Goal: Information Seeking & Learning: Learn about a topic

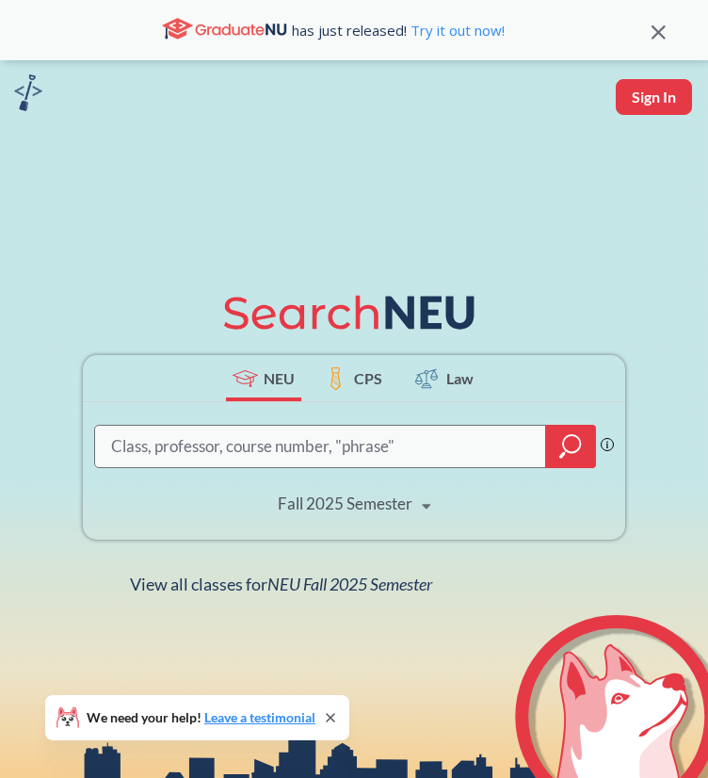
click at [272, 454] on input "search" at bounding box center [320, 447] width 423 height 38
type input "ie 6700"
click at [383, 514] on div "Fall 2025 Semester" at bounding box center [345, 504] width 135 height 21
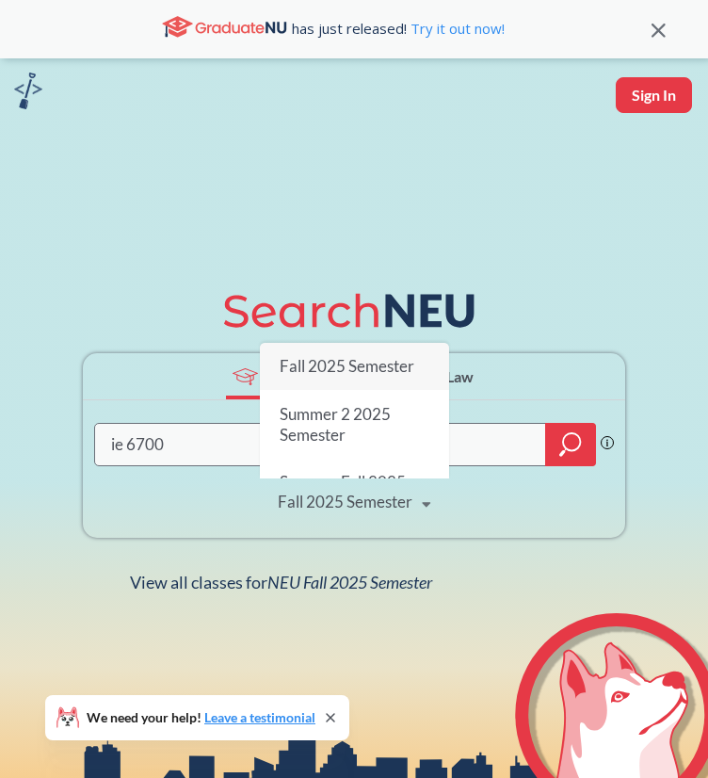
scroll to position [4, 0]
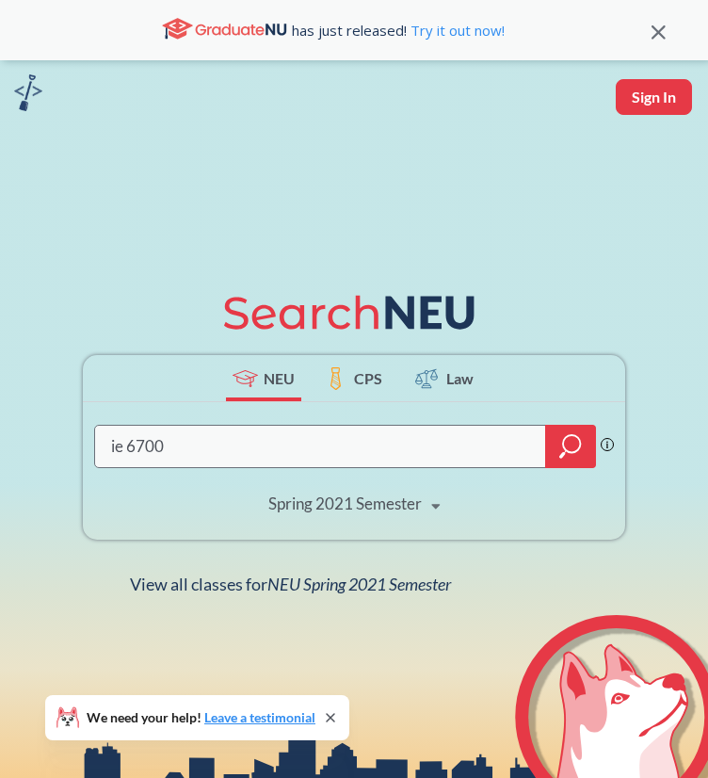
click at [369, 528] on div "Spring 2021 Semester Fall 2025 Semester Summer 2 2025 Semester Summer Full 2025…" at bounding box center [355, 503] width 206 height 47
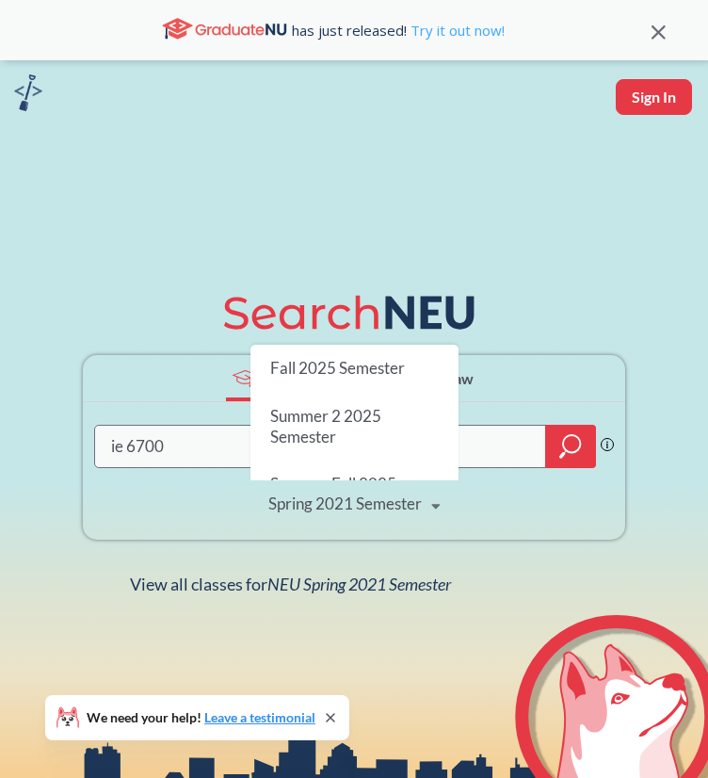
click at [470, 33] on link "Try it out now!" at bounding box center [456, 30] width 98 height 19
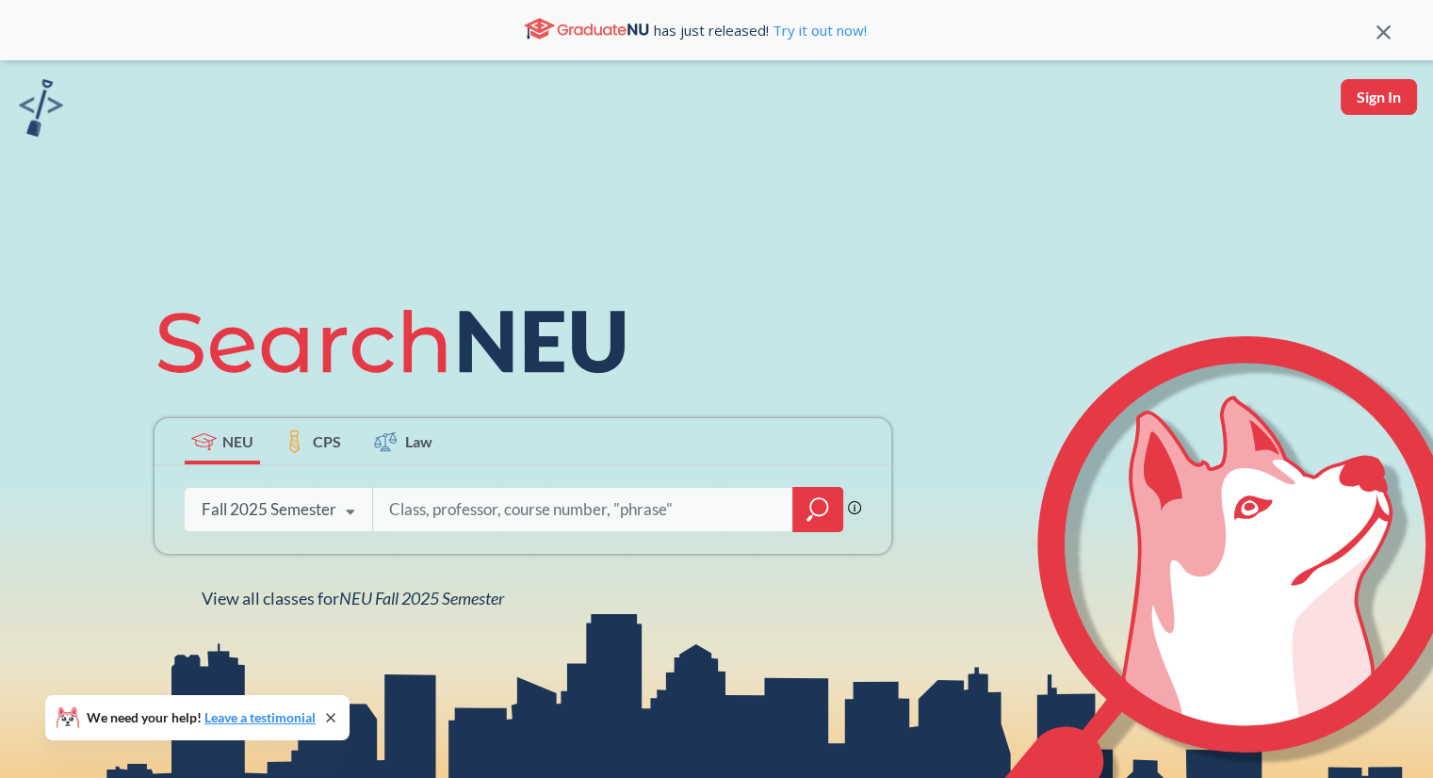
click at [304, 509] on div "Fall 2025 Semester" at bounding box center [269, 509] width 135 height 21
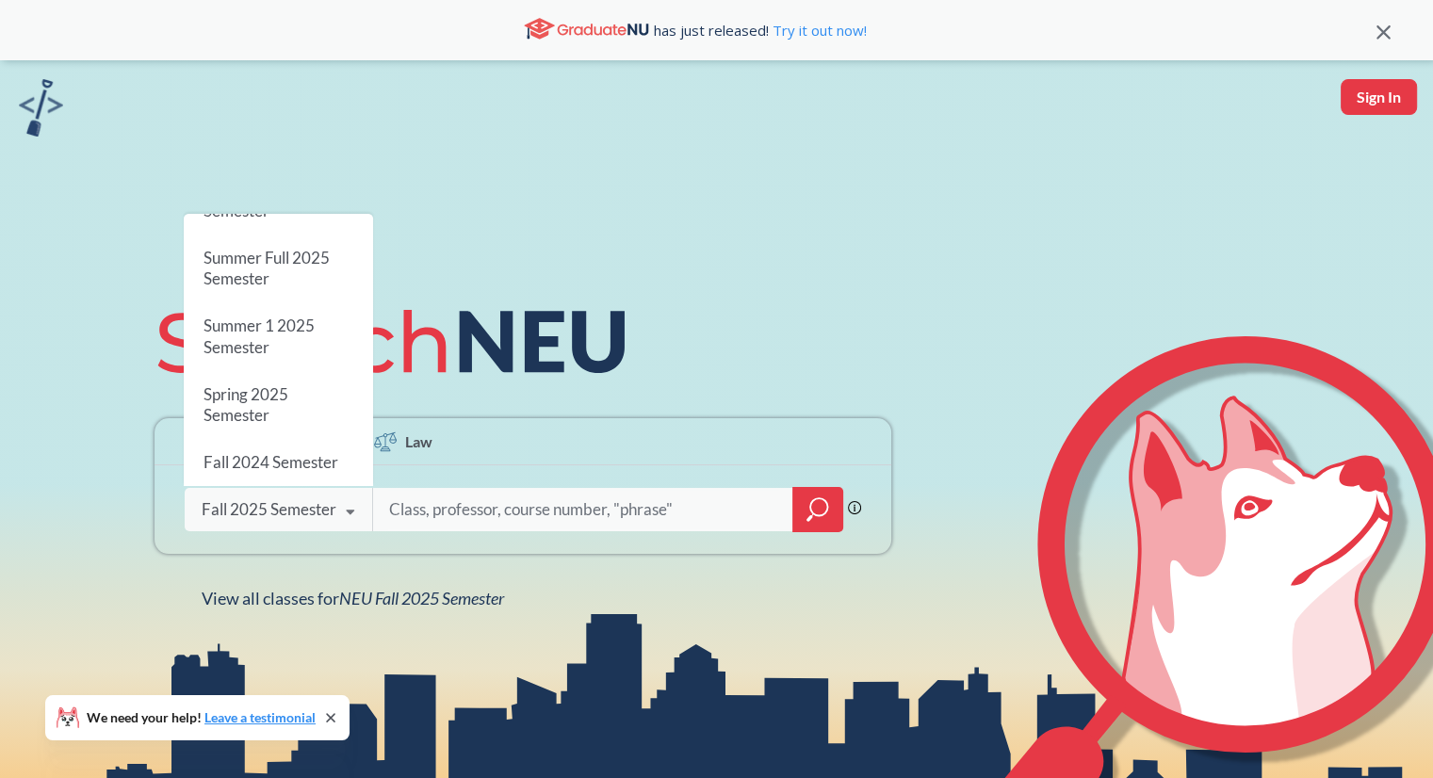
scroll to position [98, 0]
click at [296, 407] on div "Spring 2025 Semester" at bounding box center [278, 402] width 189 height 68
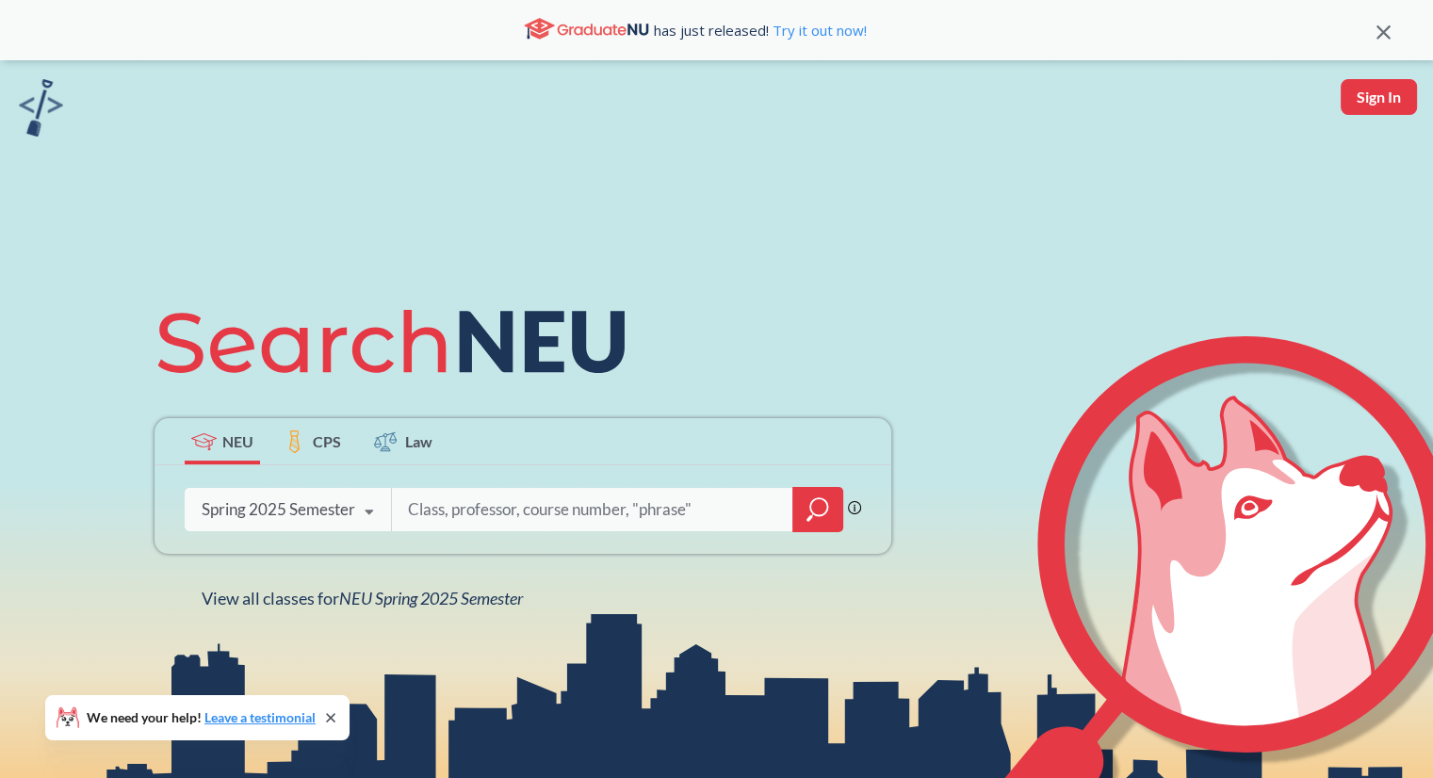
click at [474, 512] on input "search" at bounding box center [592, 510] width 373 height 40
type input "IE 7615"
click at [842, 34] on link "Try it out now!" at bounding box center [818, 30] width 98 height 19
click at [518, 546] on div "Phrase search guarantees the exact search appears in the results. Ex. If you wa…" at bounding box center [522, 509] width 737 height 89
click at [723, 528] on input "search" at bounding box center [592, 510] width 373 height 40
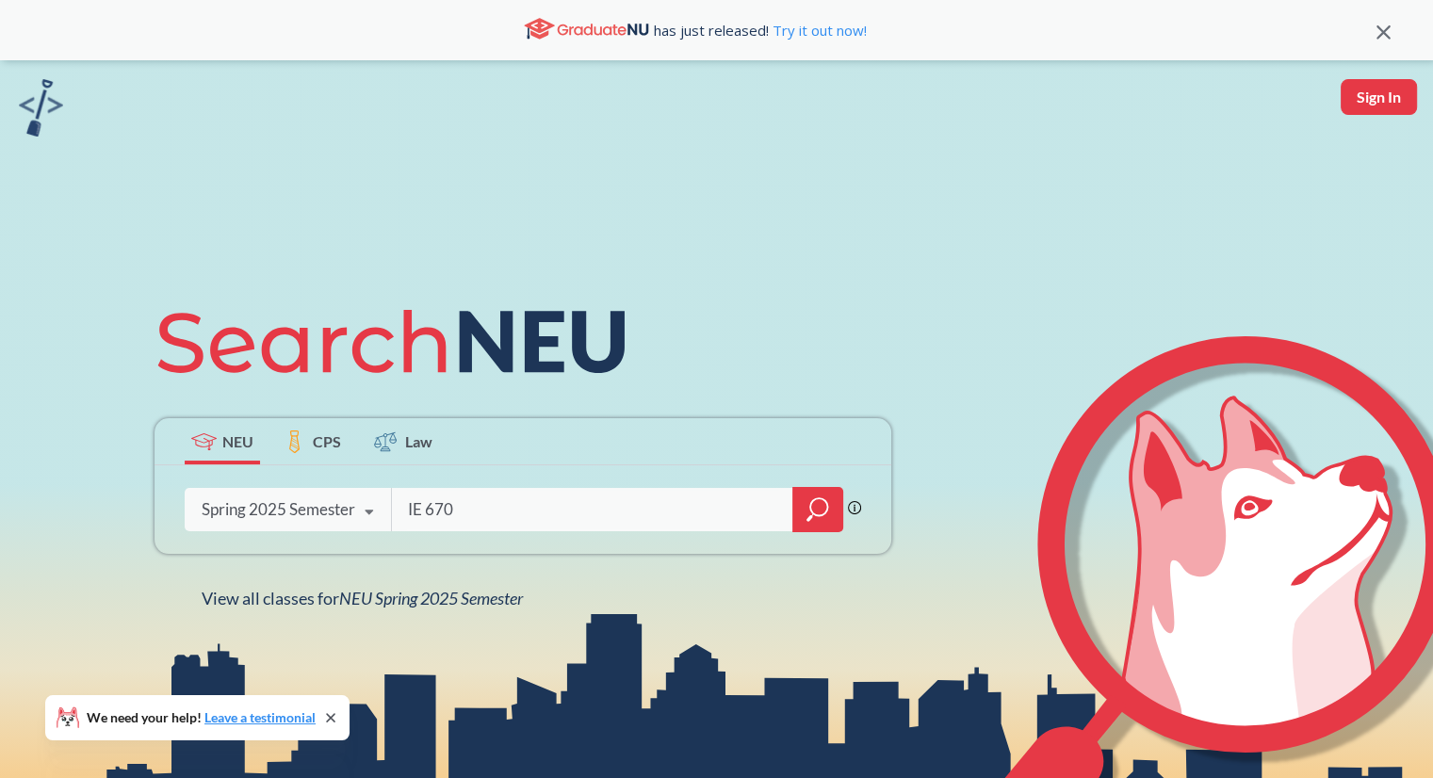
type input "IE 6700"
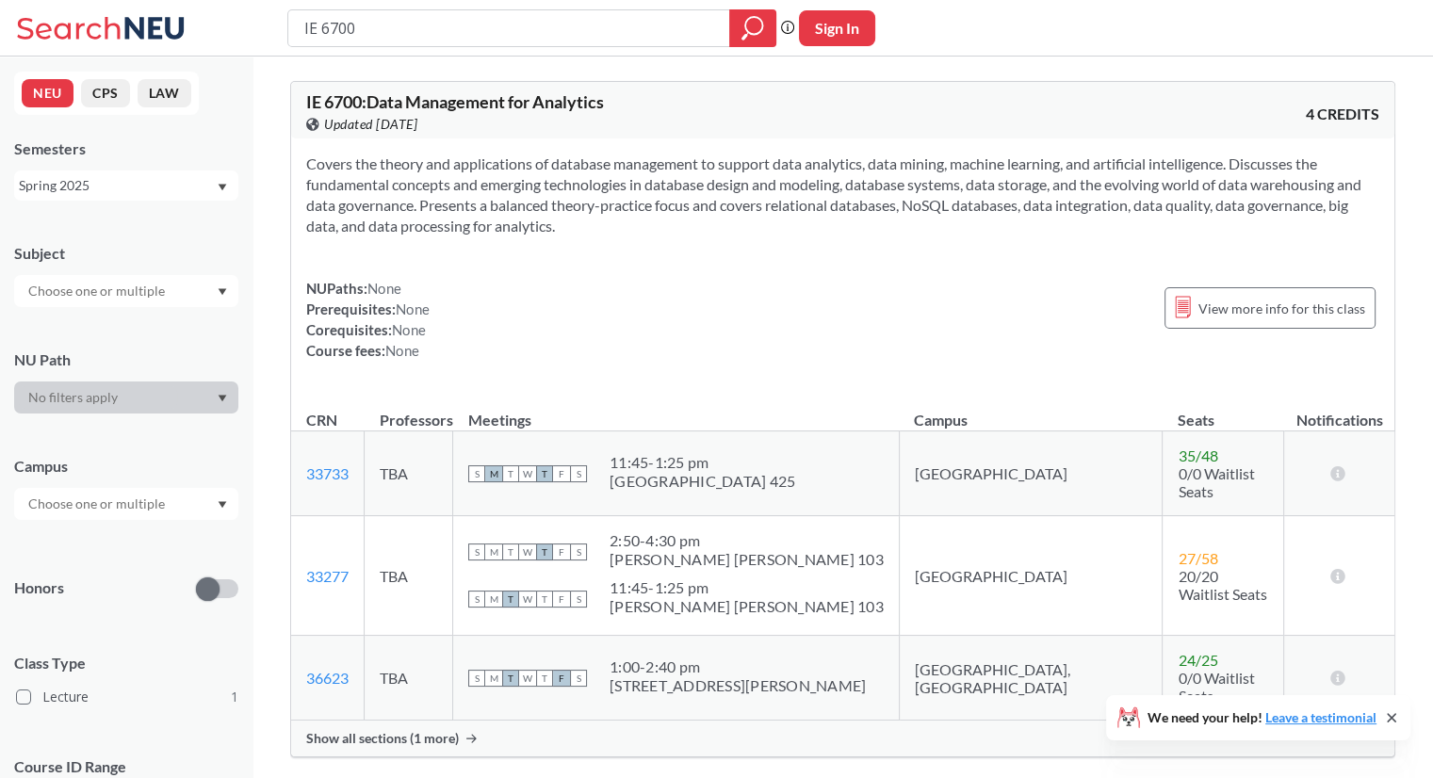
click at [427, 723] on div "Show all sections (1 more)" at bounding box center [842, 739] width 1103 height 36
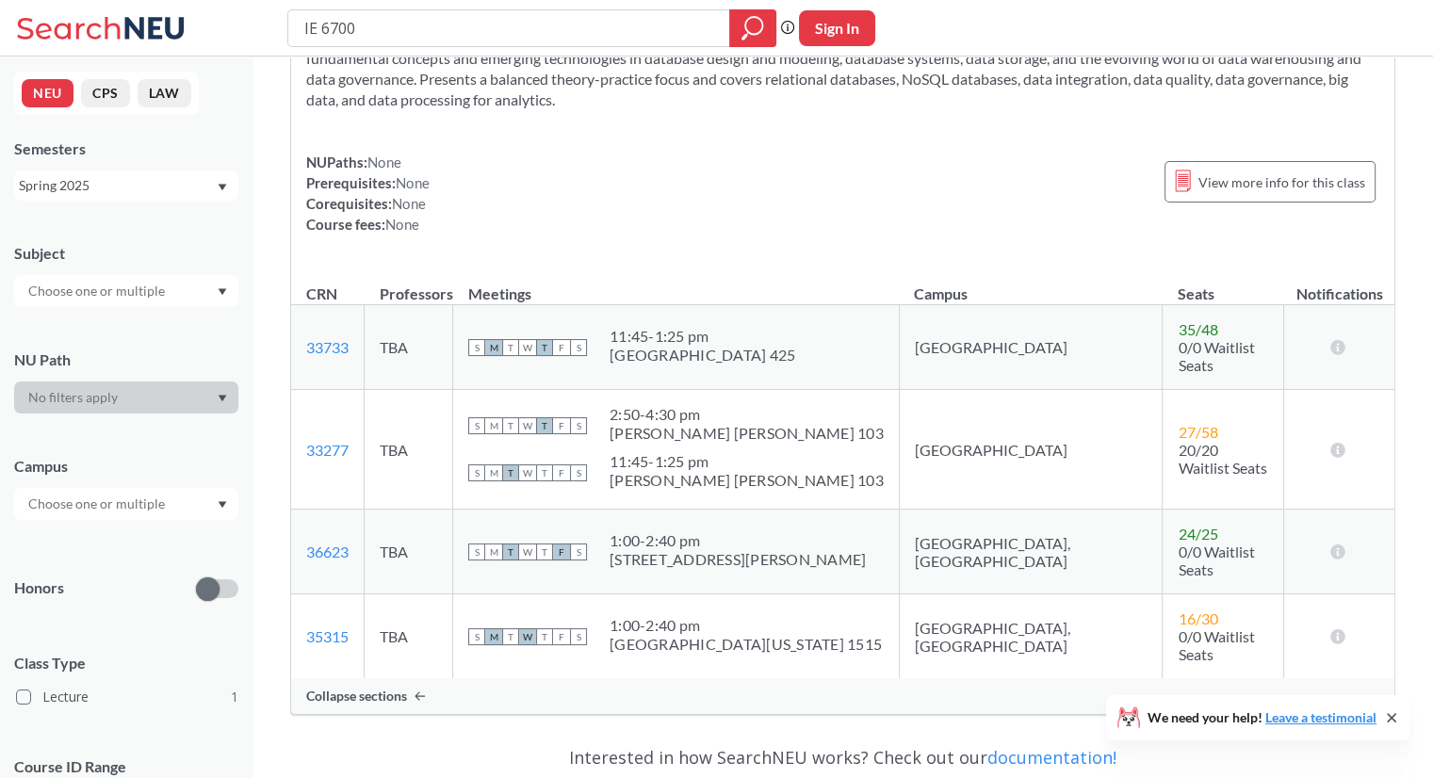
scroll to position [127, 0]
click at [192, 186] on div "Spring 2025" at bounding box center [117, 185] width 197 height 21
click at [138, 310] on div "Spring 2024" at bounding box center [130, 315] width 213 height 21
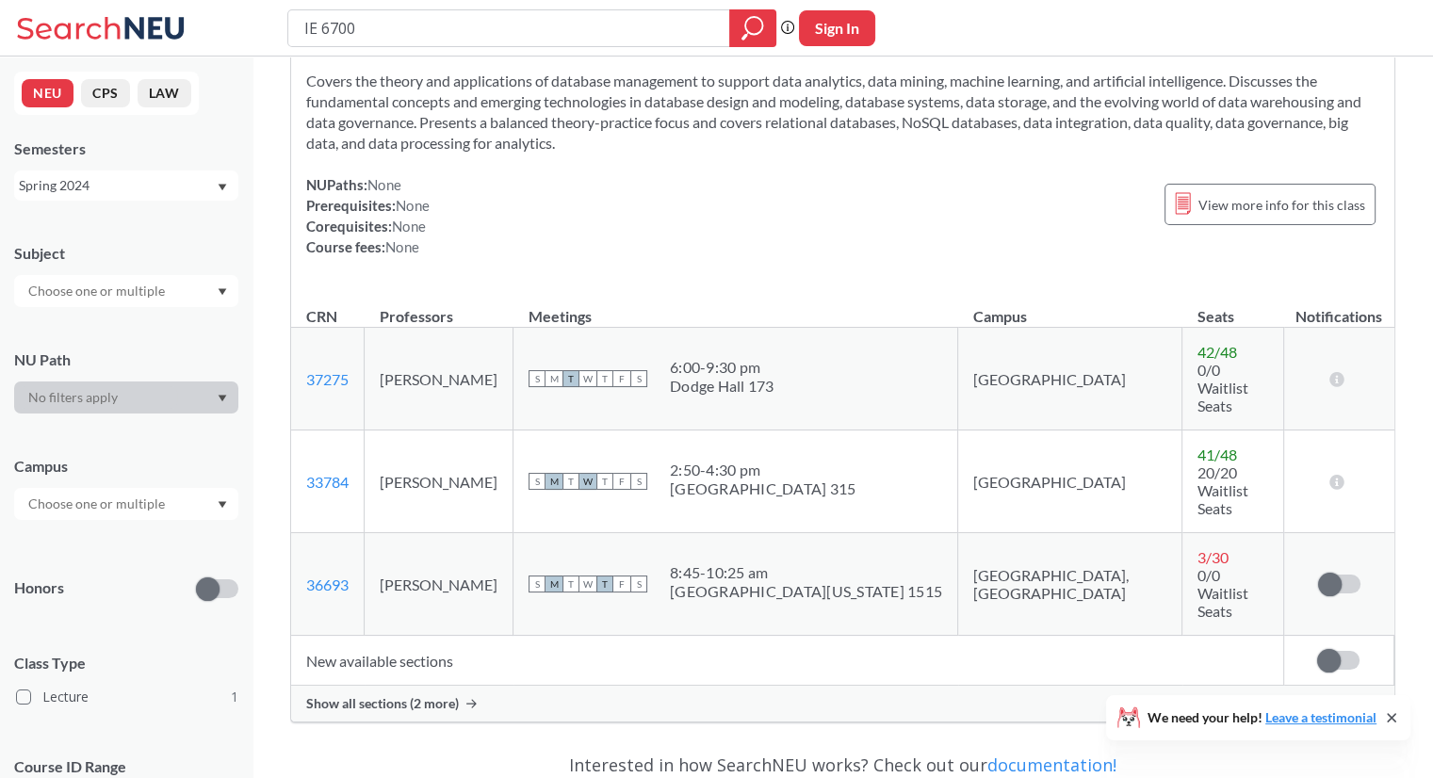
scroll to position [87, 0]
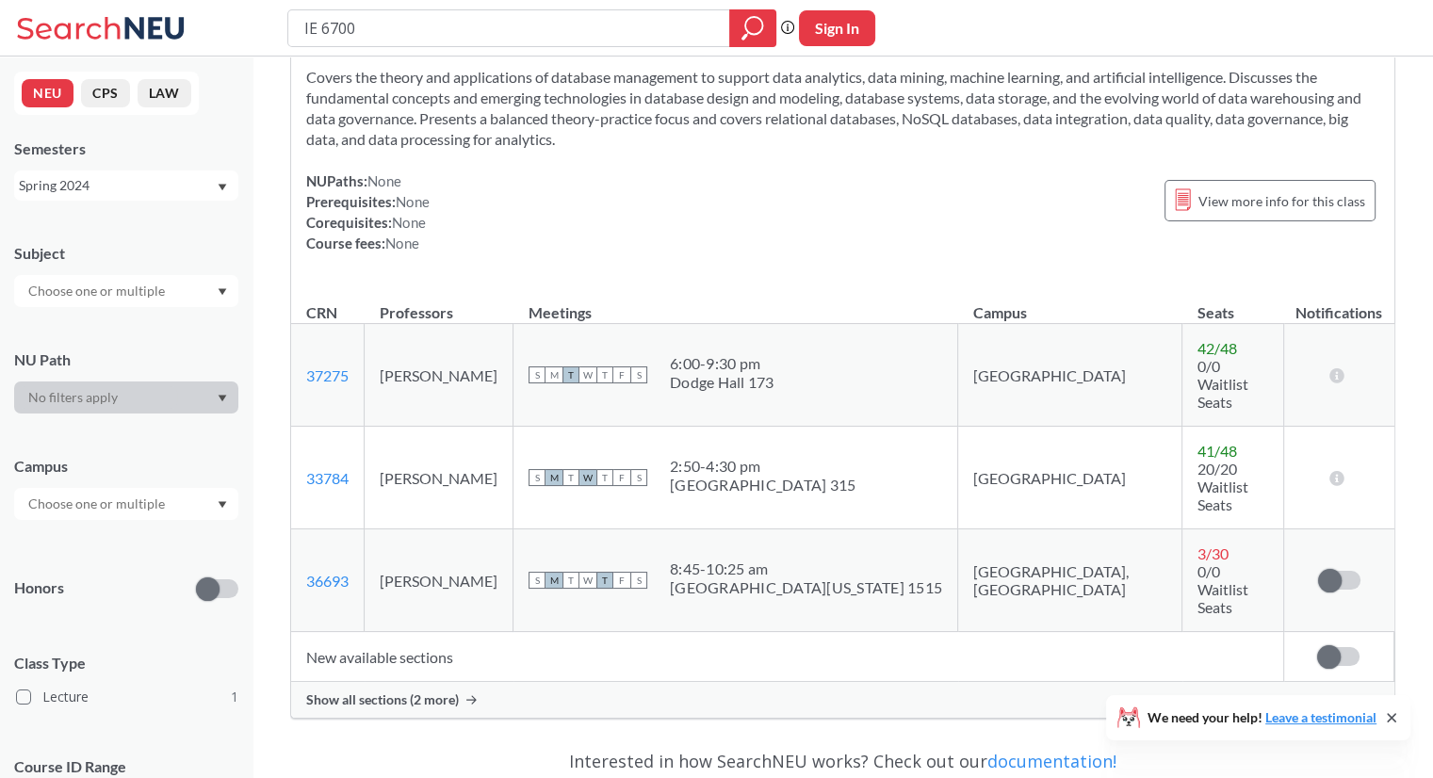
click at [428, 691] on span "Show all sections (2 more)" at bounding box center [382, 699] width 153 height 17
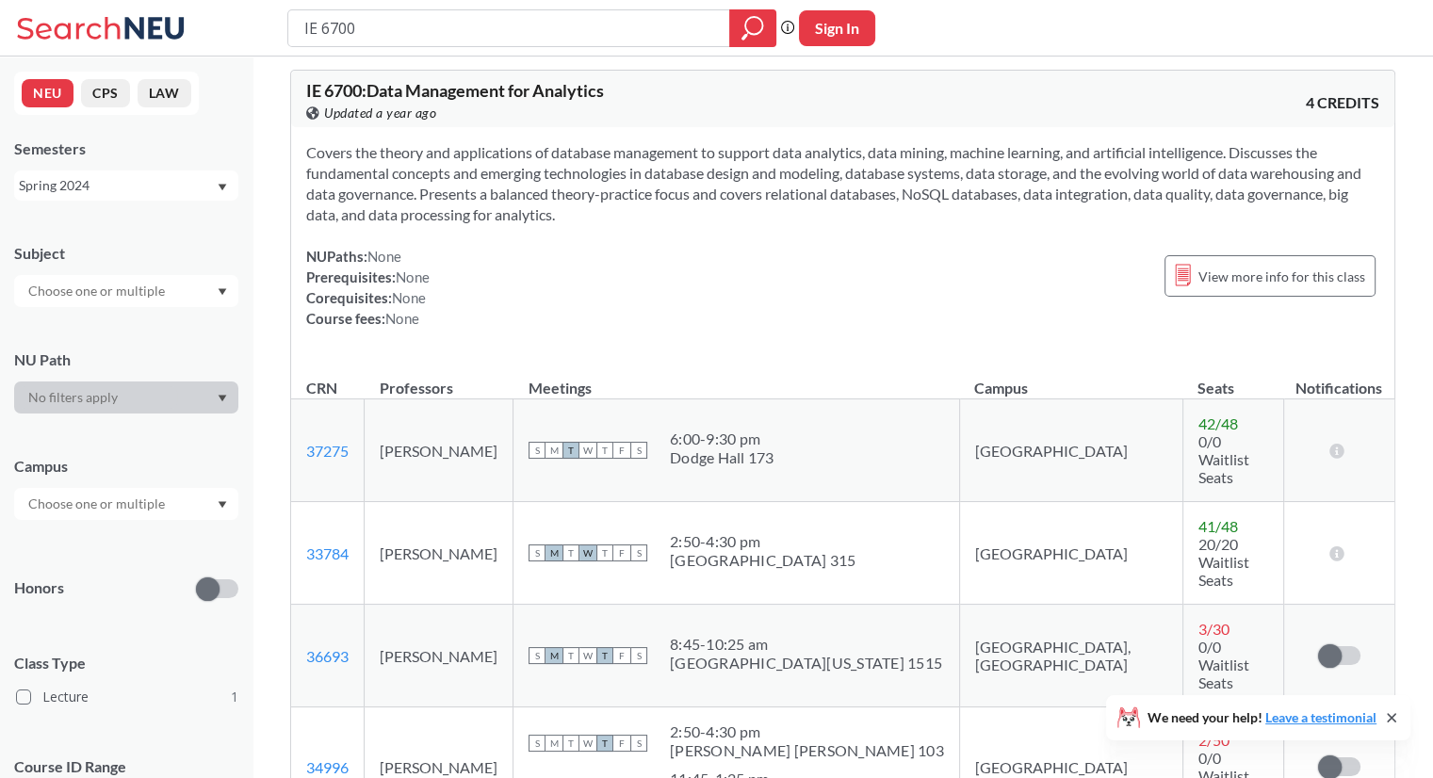
scroll to position [0, 0]
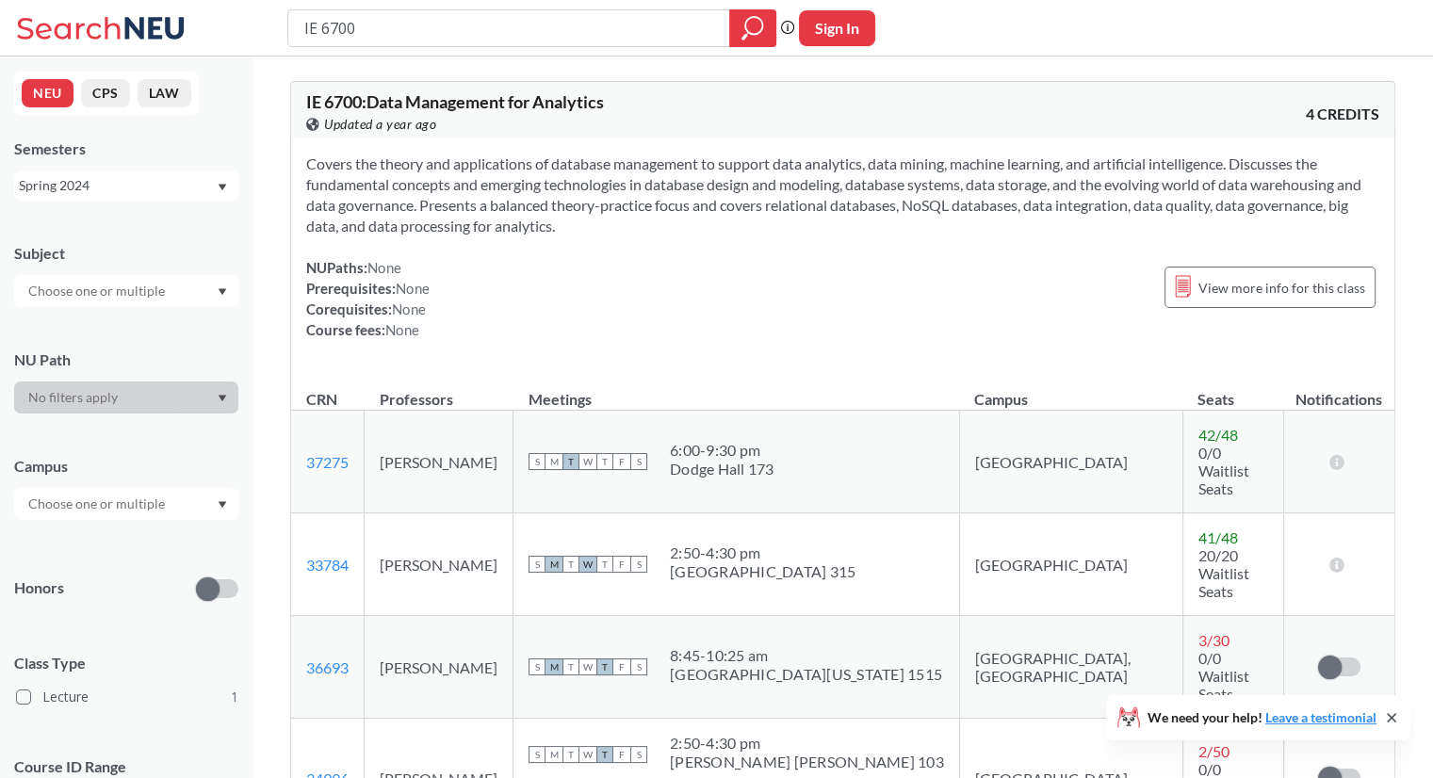
click at [209, 198] on div "Spring 2024" at bounding box center [126, 186] width 224 height 30
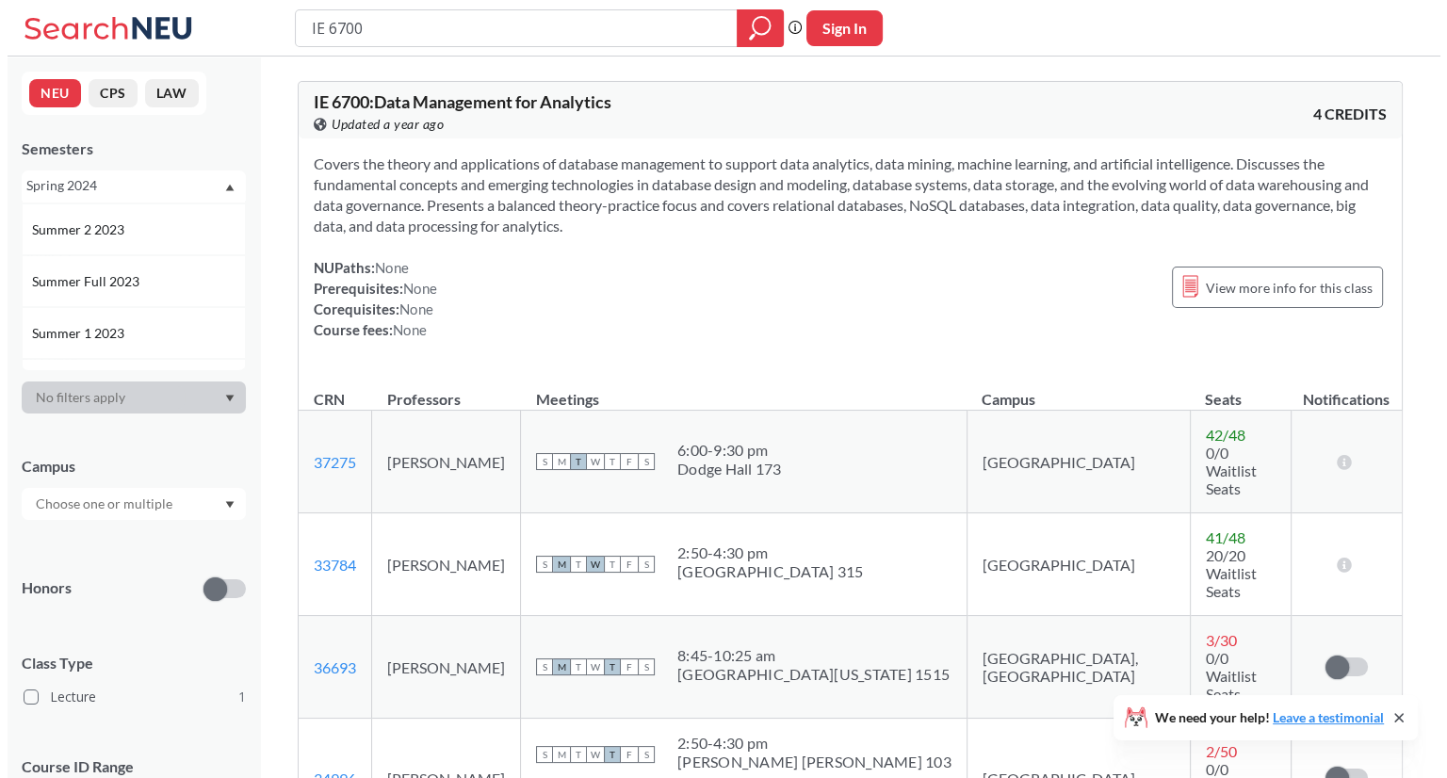
scroll to position [620, 0]
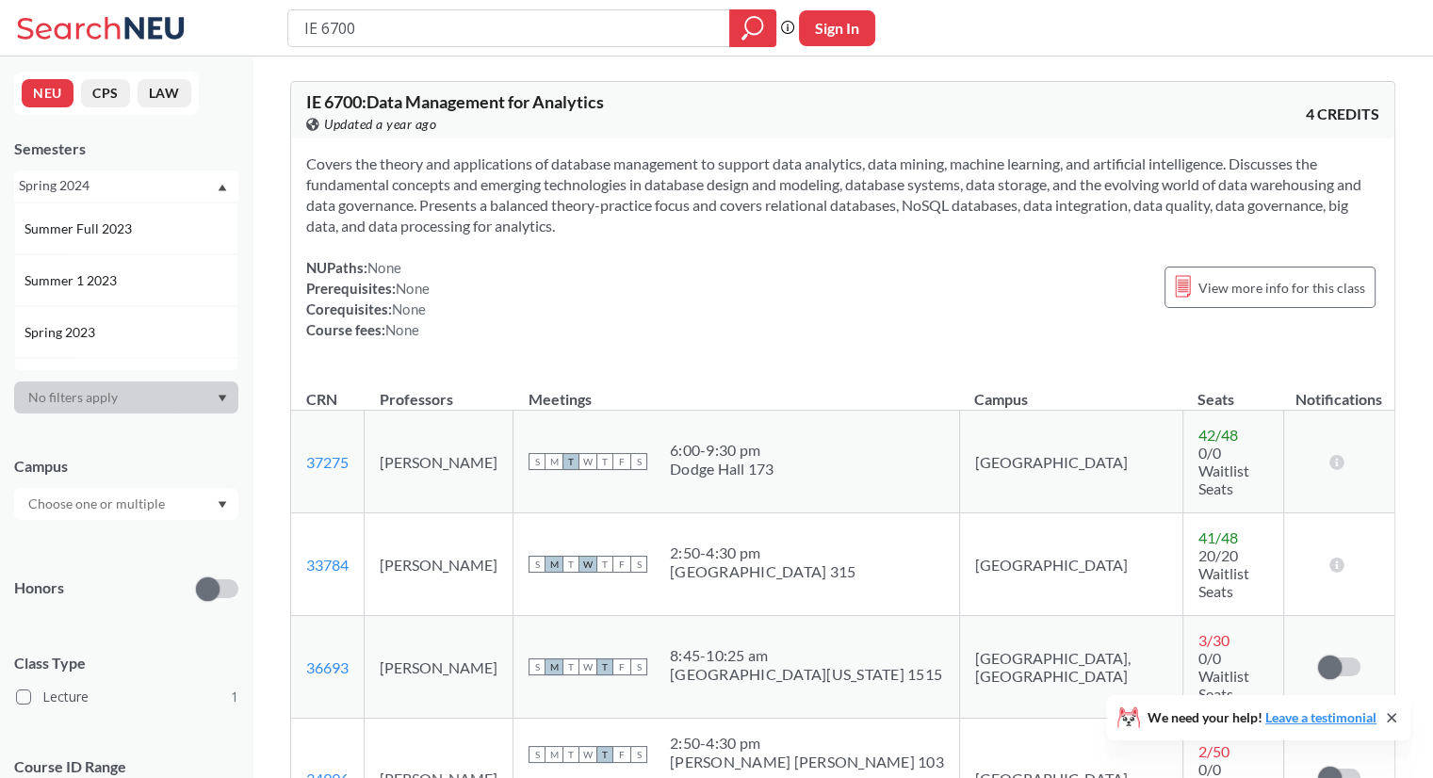
click at [153, 339] on div "Spring 2023" at bounding box center [130, 332] width 213 height 21
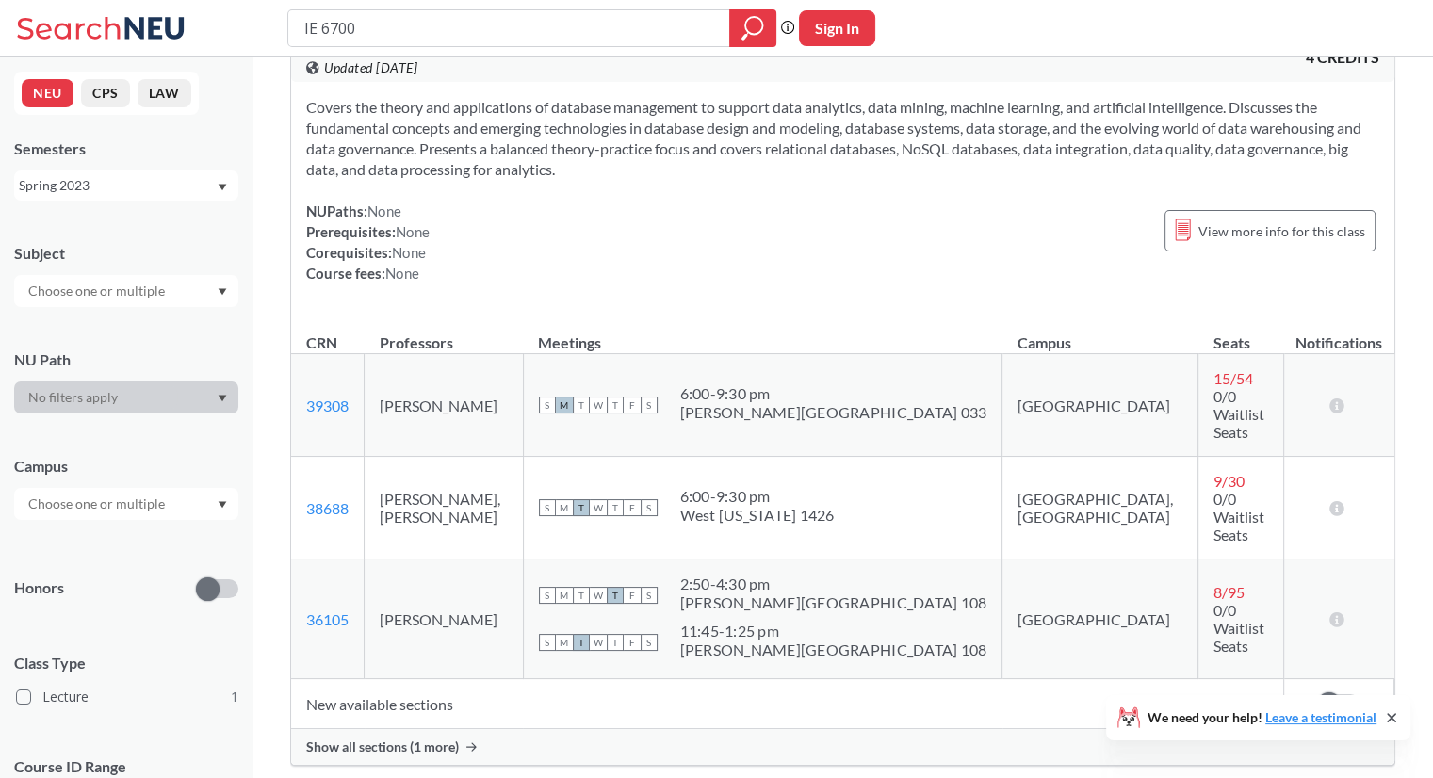
scroll to position [63, 0]
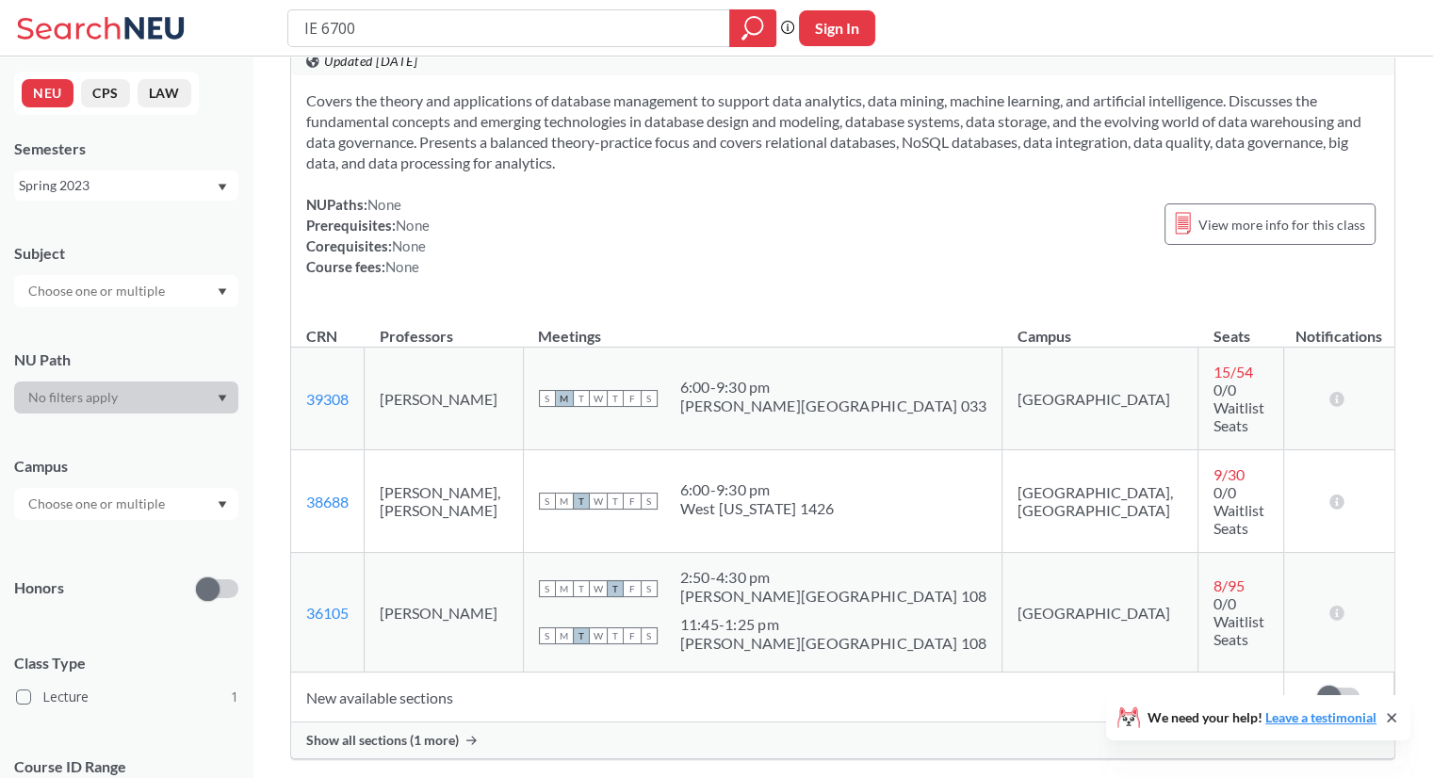
click at [414, 723] on div "Show all sections (1 more)" at bounding box center [842, 741] width 1103 height 36
